Goal: Task Accomplishment & Management: Manage account settings

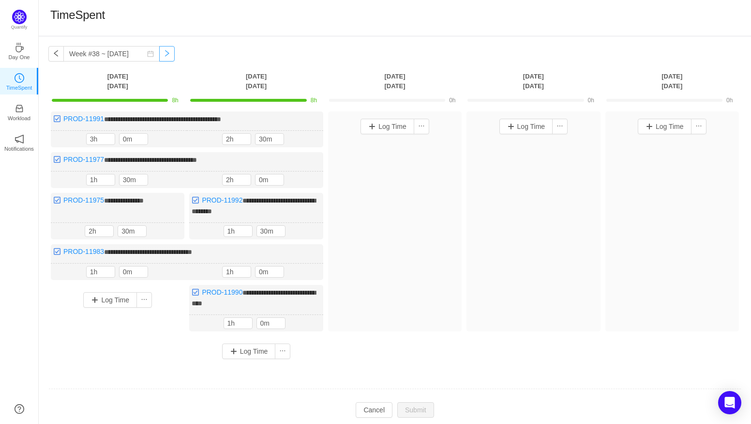
click at [159, 59] on button "button" at bounding box center [166, 53] width 15 height 15
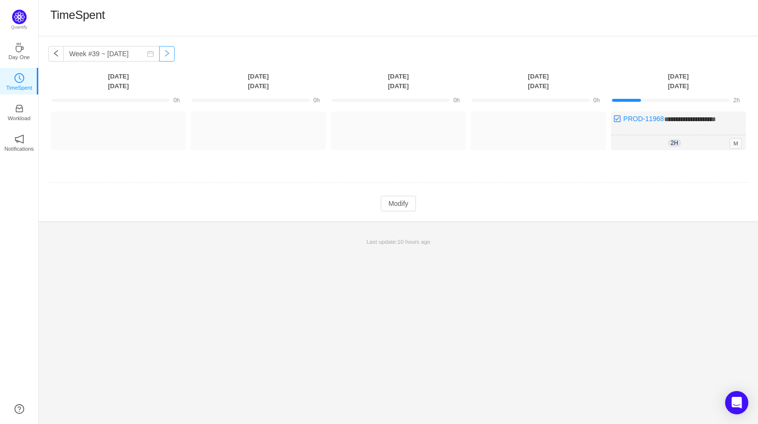
click at [164, 56] on button "button" at bounding box center [166, 53] width 15 height 15
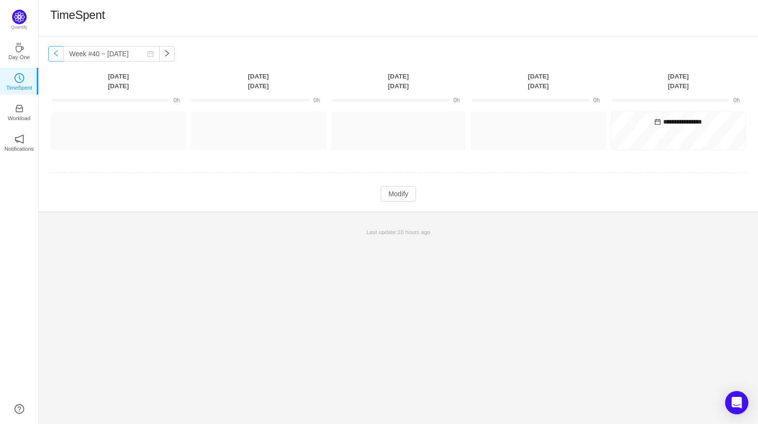
click at [54, 57] on button "button" at bounding box center [55, 53] width 15 height 15
type input "Week #39 ~ [DATE]"
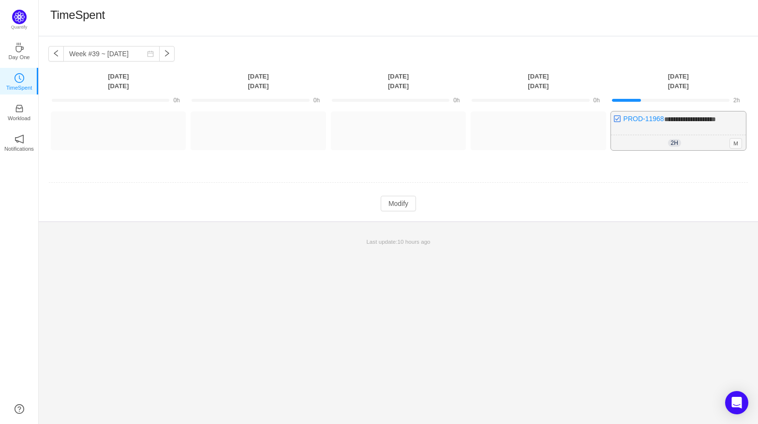
click at [674, 120] on span "**********" at bounding box center [691, 119] width 52 height 7
click at [396, 205] on button "Modify" at bounding box center [398, 203] width 35 height 15
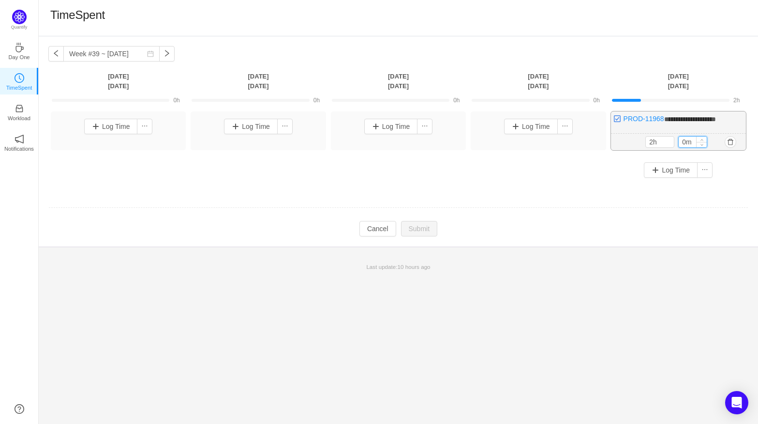
click at [691, 143] on input "0m" at bounding box center [693, 141] width 28 height 11
click at [701, 141] on icon "icon: up" at bounding box center [702, 139] width 3 height 3
type input "30m"
click at [701, 141] on icon "icon: up" at bounding box center [702, 139] width 3 height 3
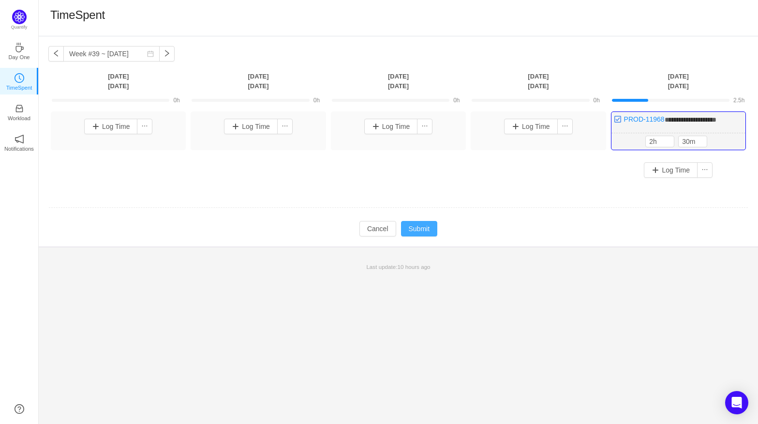
click at [426, 224] on button "Submit" at bounding box center [419, 228] width 37 height 15
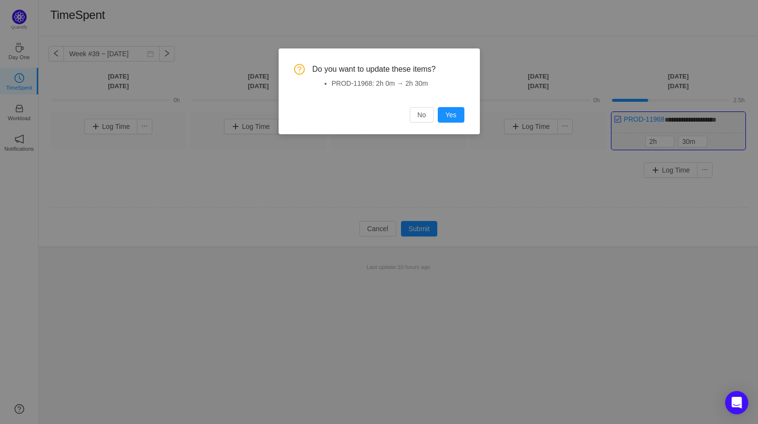
click at [479, 117] on div "Do you want to update these items? PROD-11968: 2h 0m → 2h 30m No Yes" at bounding box center [379, 91] width 201 height 86
click at [457, 117] on button "Yes" at bounding box center [451, 114] width 27 height 15
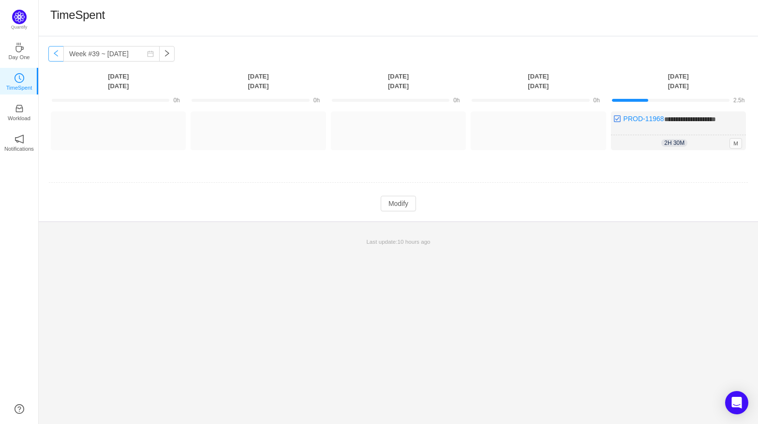
click at [53, 54] on button "button" at bounding box center [55, 53] width 15 height 15
type input "Week #38 ~ [DATE]"
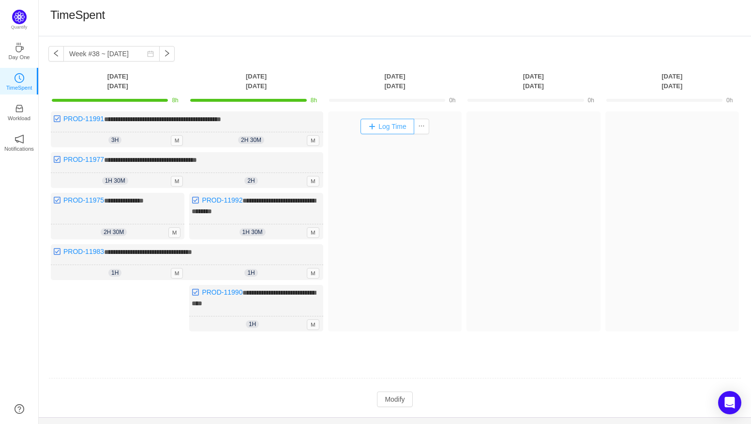
click at [407, 126] on button "Log Time" at bounding box center [388, 126] width 54 height 15
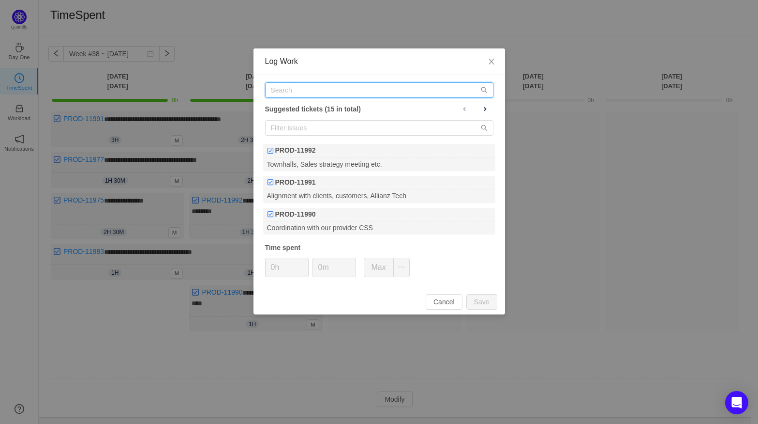
click at [313, 94] on input "text" at bounding box center [379, 89] width 228 height 15
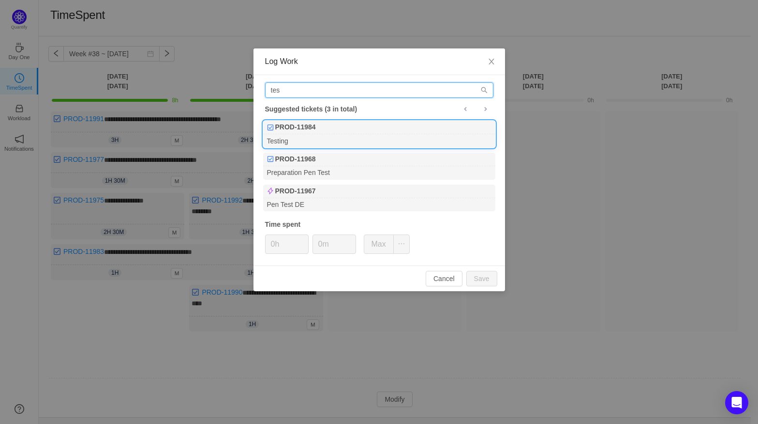
type input "tes"
click at [317, 130] on div "PROD-11984" at bounding box center [379, 128] width 232 height 14
click at [342, 138] on div "Testing" at bounding box center [379, 140] width 232 height 13
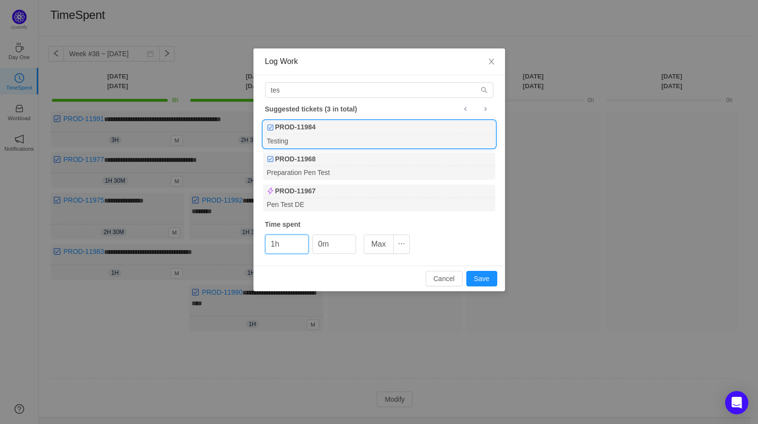
type input "1h"
type input "30m"
click at [484, 281] on button "Save" at bounding box center [482, 278] width 31 height 15
type input "0h"
type input "0m"
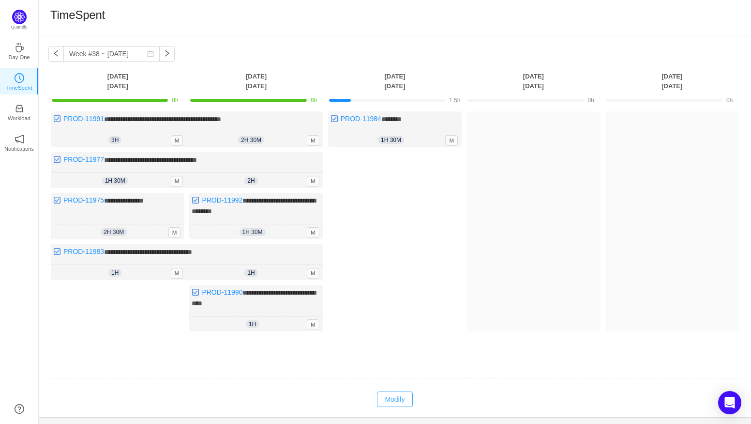
click at [409, 399] on button "Modify" at bounding box center [394, 398] width 35 height 15
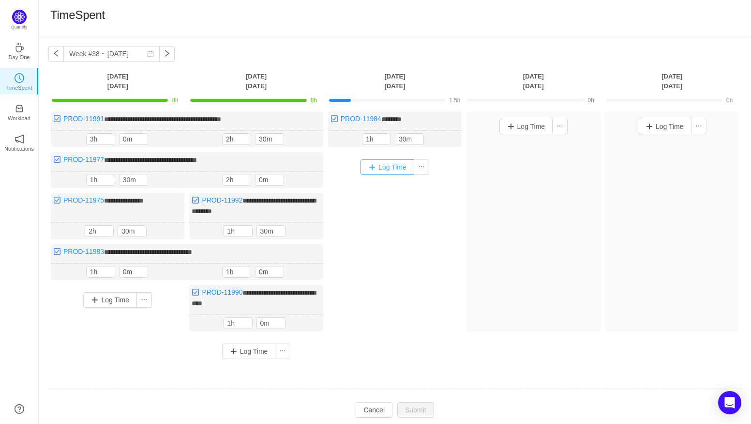
click at [394, 162] on button "Log Time" at bounding box center [388, 166] width 54 height 15
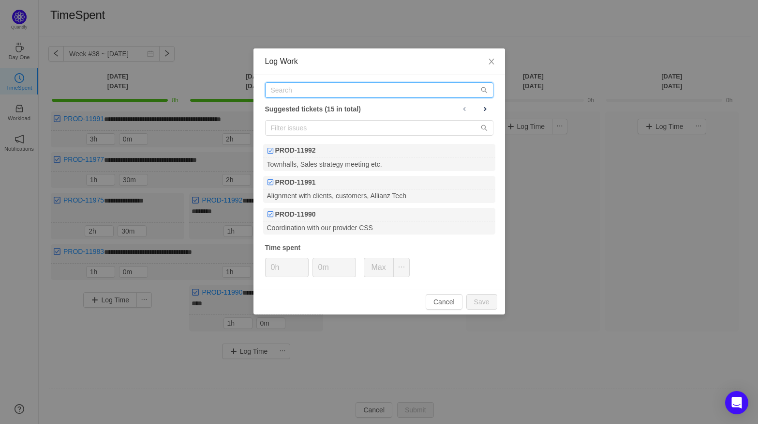
click at [302, 89] on input "text" at bounding box center [379, 89] width 228 height 15
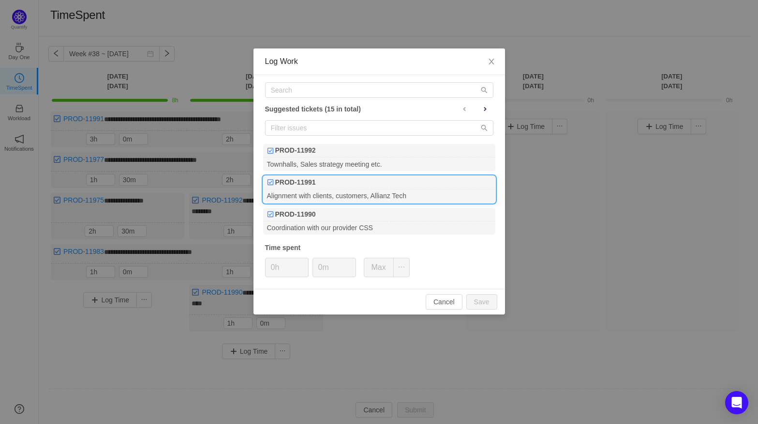
click at [440, 196] on div "Alignment with clients, customers, Allianz Tech" at bounding box center [379, 195] width 232 height 13
click at [484, 301] on button "Save" at bounding box center [482, 301] width 31 height 15
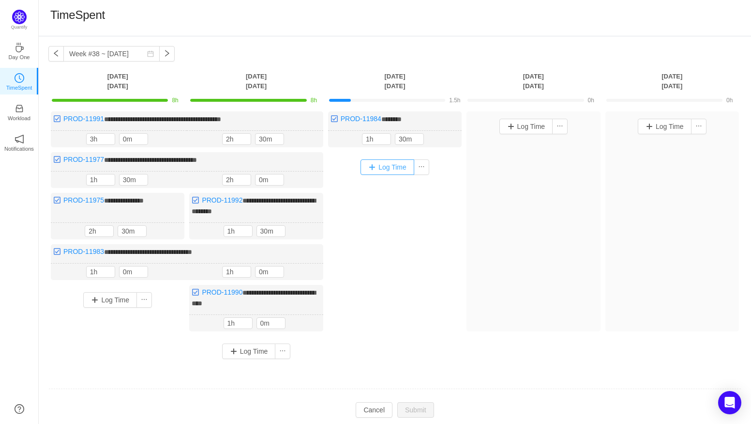
click at [385, 168] on button "Log Time" at bounding box center [388, 166] width 54 height 15
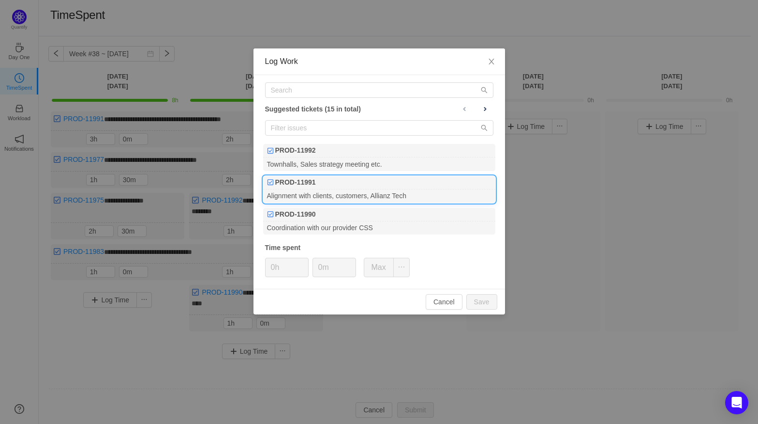
click at [344, 192] on div "Alignment with clients, customers, Allianz Tech" at bounding box center [379, 195] width 232 height 13
click at [485, 296] on button "Save" at bounding box center [482, 301] width 31 height 15
type input "0h"
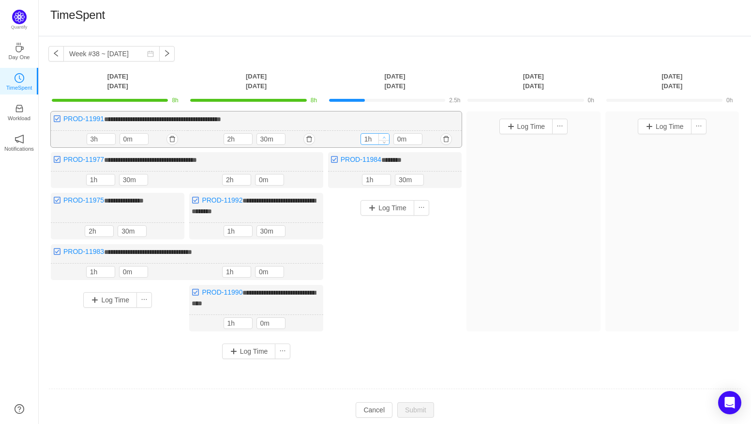
click at [386, 135] on span "Increase Value" at bounding box center [384, 137] width 10 height 6
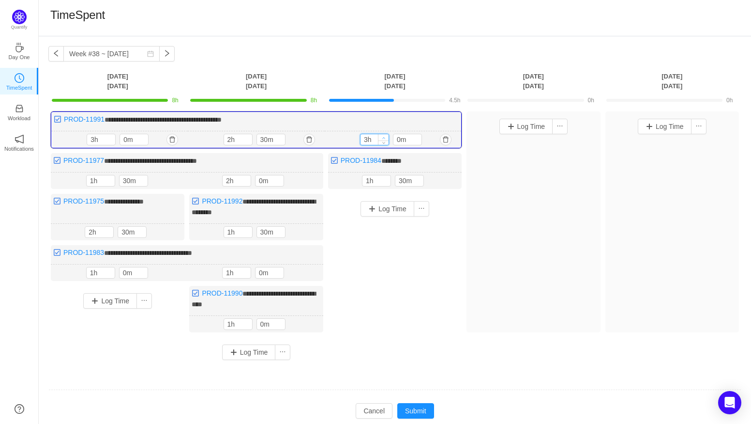
click at [384, 139] on span "Increase Value" at bounding box center [383, 137] width 10 height 6
click at [384, 141] on icon "icon: down" at bounding box center [383, 141] width 3 height 3
type input "1h"
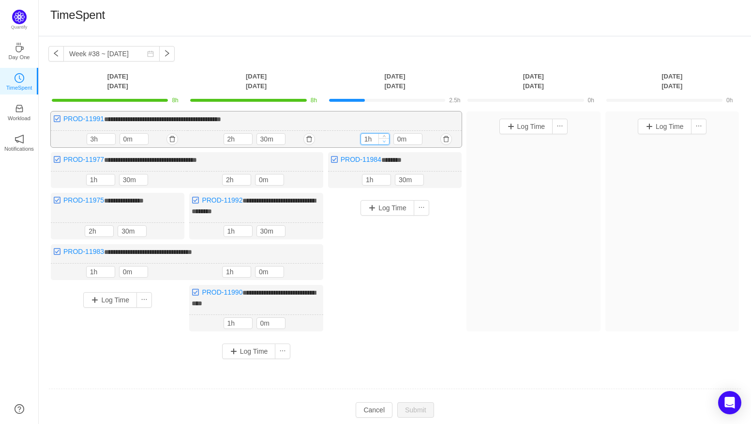
click at [384, 141] on icon "icon: down" at bounding box center [383, 140] width 3 height 3
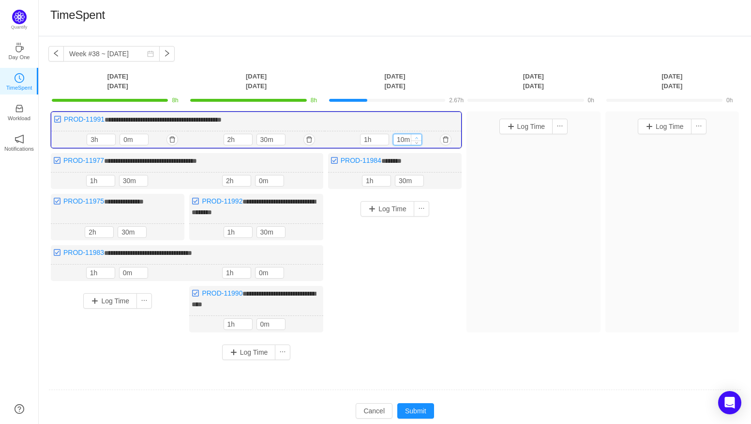
click at [415, 137] on icon "icon: up" at bounding box center [416, 137] width 3 height 3
click at [419, 136] on span "Increase Value" at bounding box center [416, 137] width 10 height 6
type input "50m"
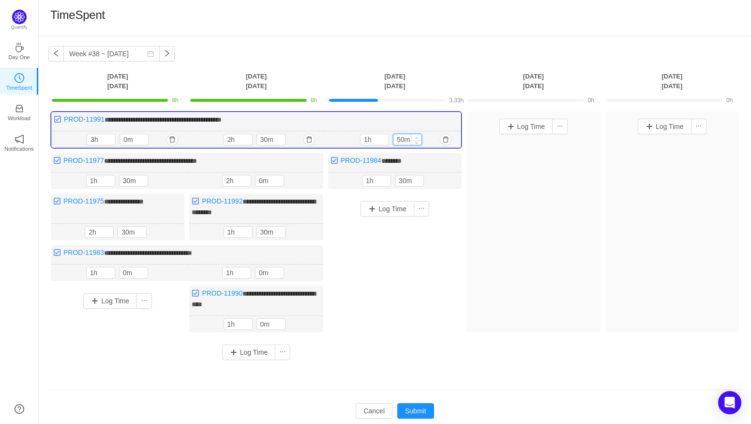
click at [419, 136] on span "Increase Value" at bounding box center [416, 137] width 10 height 6
type input "2h"
click at [419, 136] on span "Increase Value" at bounding box center [416, 137] width 10 height 6
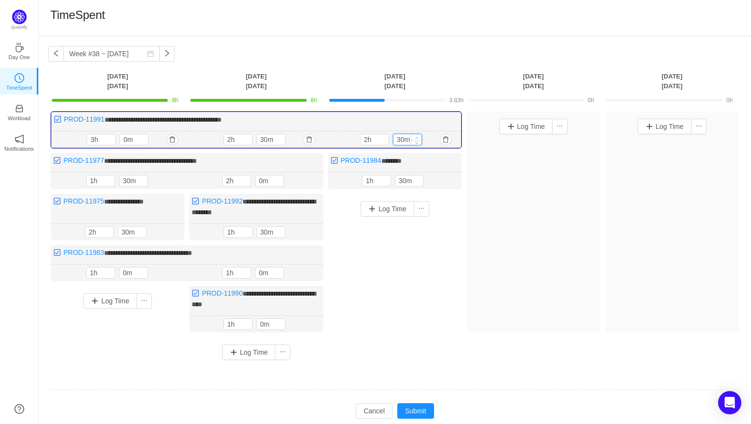
click at [419, 136] on span "Increase Value" at bounding box center [416, 137] width 10 height 6
type input "50m"
click at [419, 136] on span "Increase Value" at bounding box center [416, 137] width 10 height 6
type input "3h"
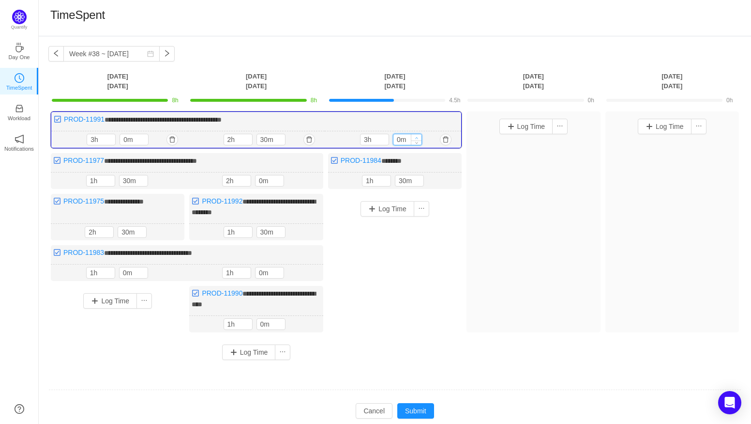
click at [419, 136] on span "Increase Value" at bounding box center [416, 137] width 10 height 6
type input "0m"
click at [416, 140] on icon "icon: down" at bounding box center [416, 141] width 3 height 3
click at [408, 405] on button "Submit" at bounding box center [415, 410] width 37 height 15
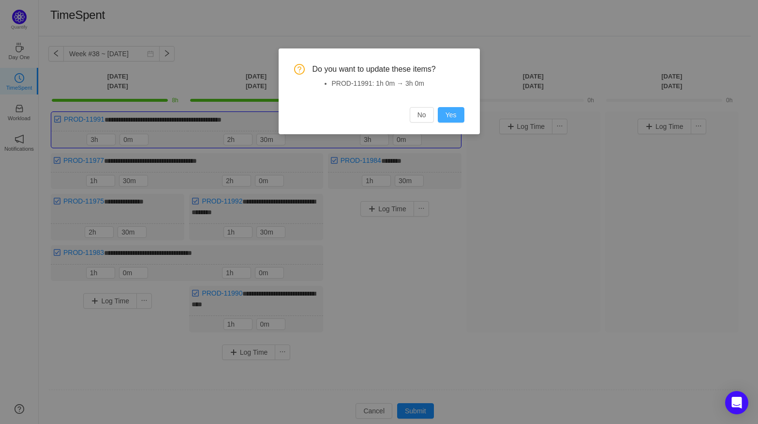
click at [447, 113] on button "Yes" at bounding box center [451, 114] width 27 height 15
